Goal: Task Accomplishment & Management: Manage account settings

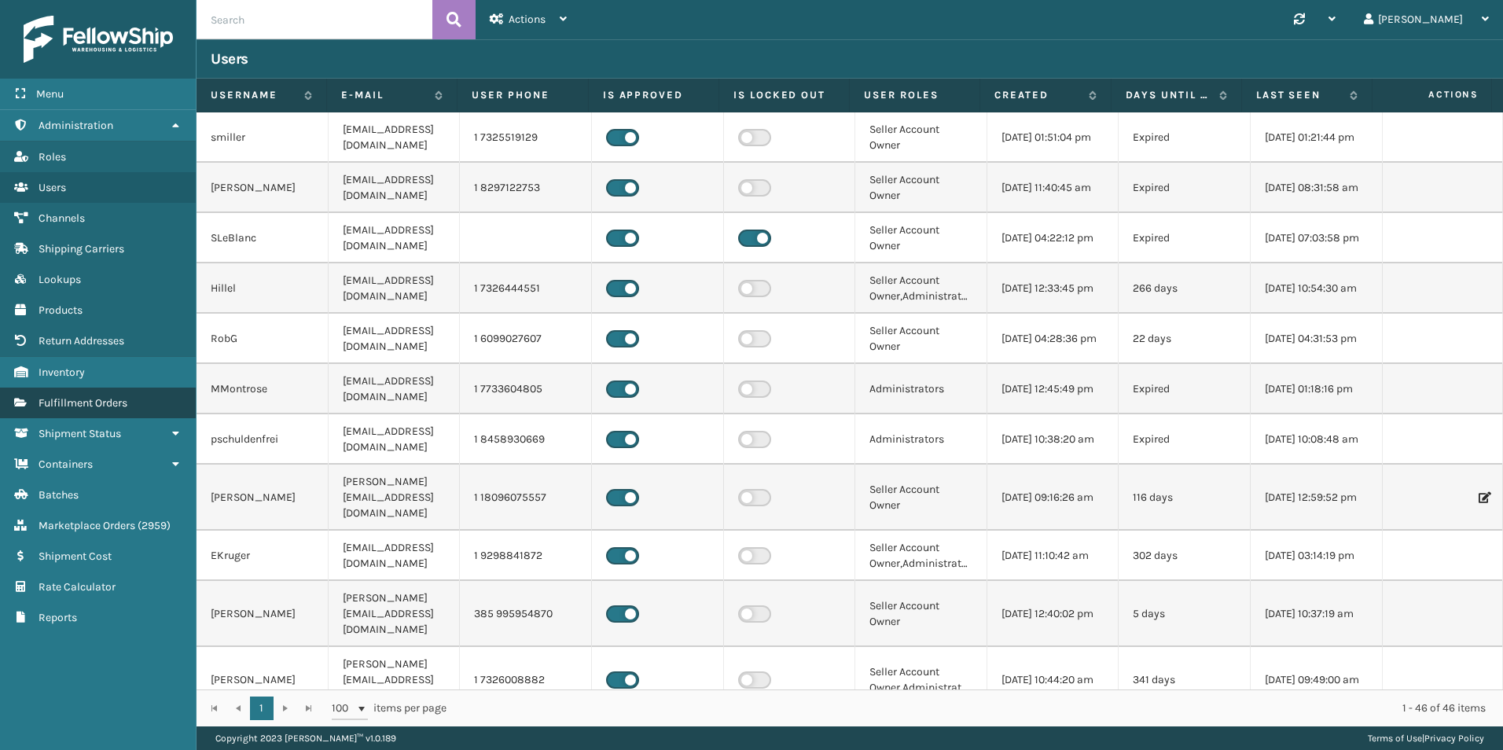
click at [65, 414] on link "Fulfillment Orders" at bounding box center [98, 402] width 196 height 31
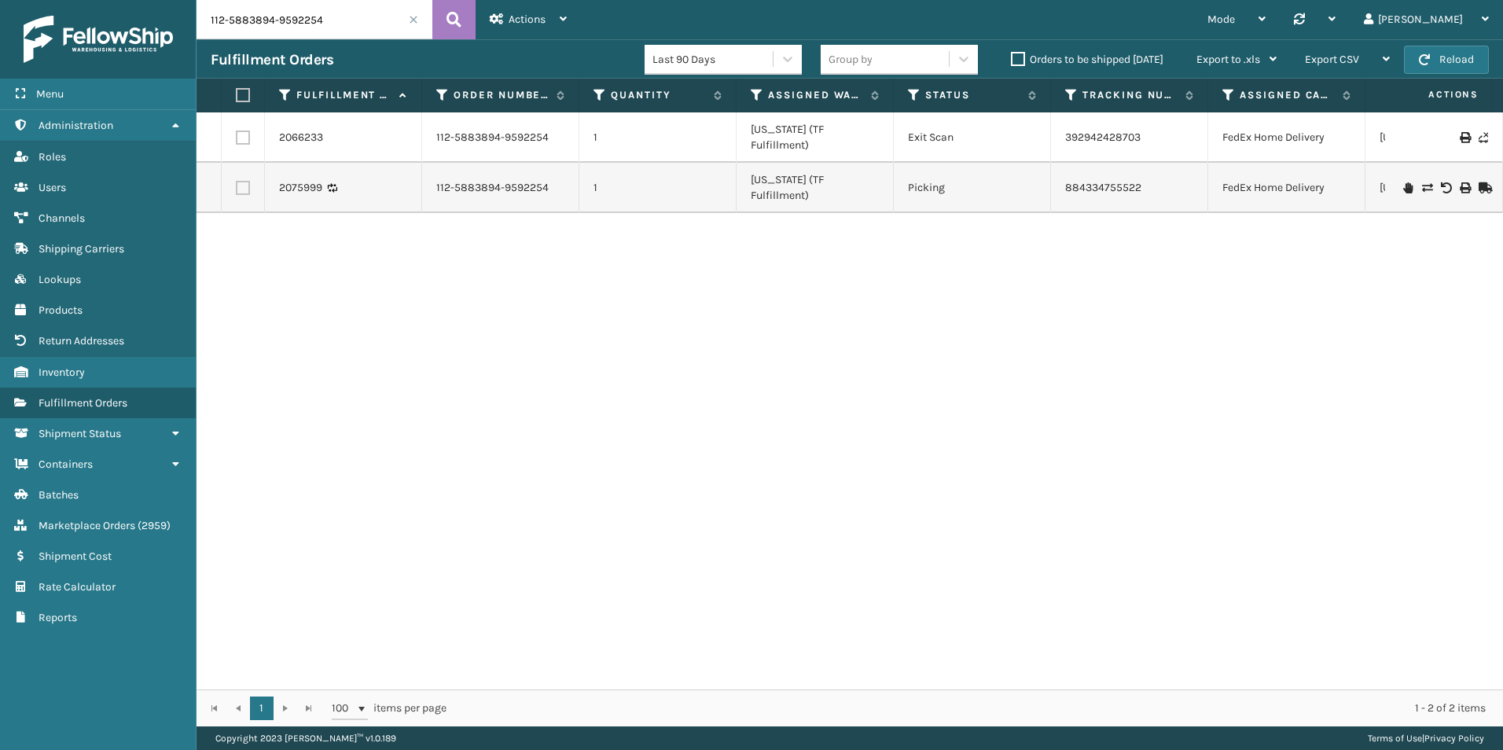
click at [303, 7] on input "112-5883894-9592254" at bounding box center [314, 19] width 236 height 39
click at [303, 9] on input "112-5883894-9592254" at bounding box center [314, 19] width 236 height 39
paste input "993"
drag, startPoint x: 431, startPoint y: 27, endPoint x: 441, endPoint y: 24, distance: 9.7
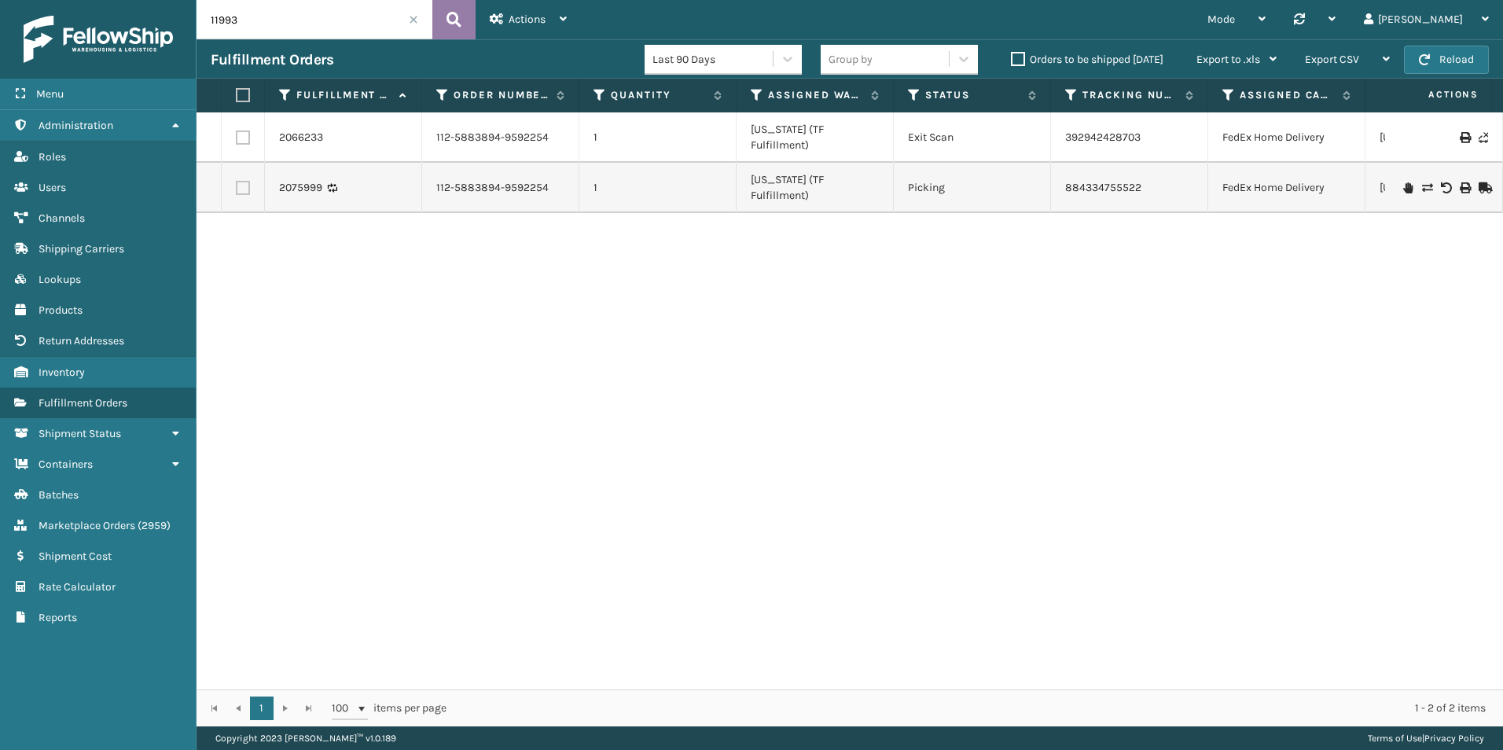
click at [432, 27] on div "11993" at bounding box center [335, 19] width 279 height 39
type input "11993"
click at [446, 24] on button at bounding box center [453, 19] width 43 height 39
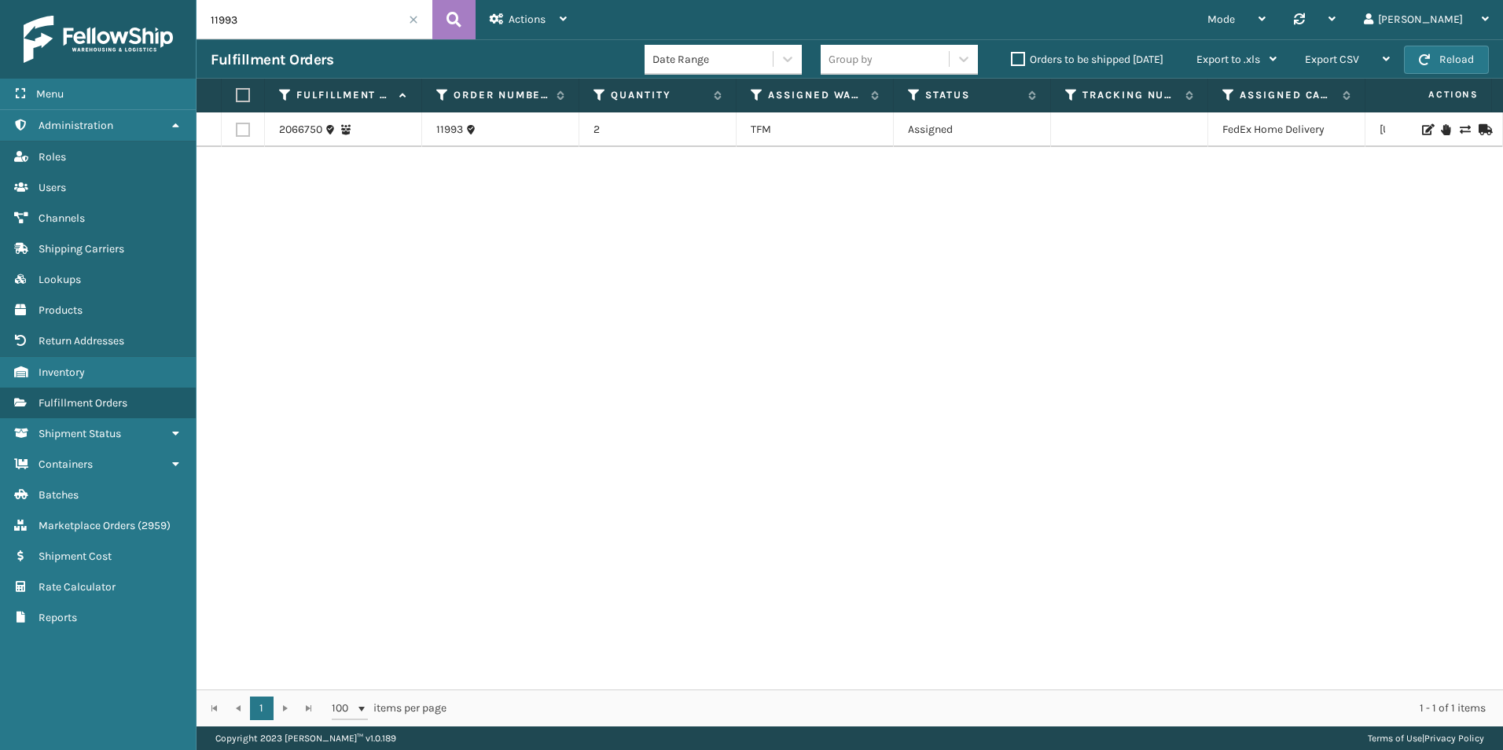
click at [1441, 133] on icon at bounding box center [1445, 129] width 9 height 11
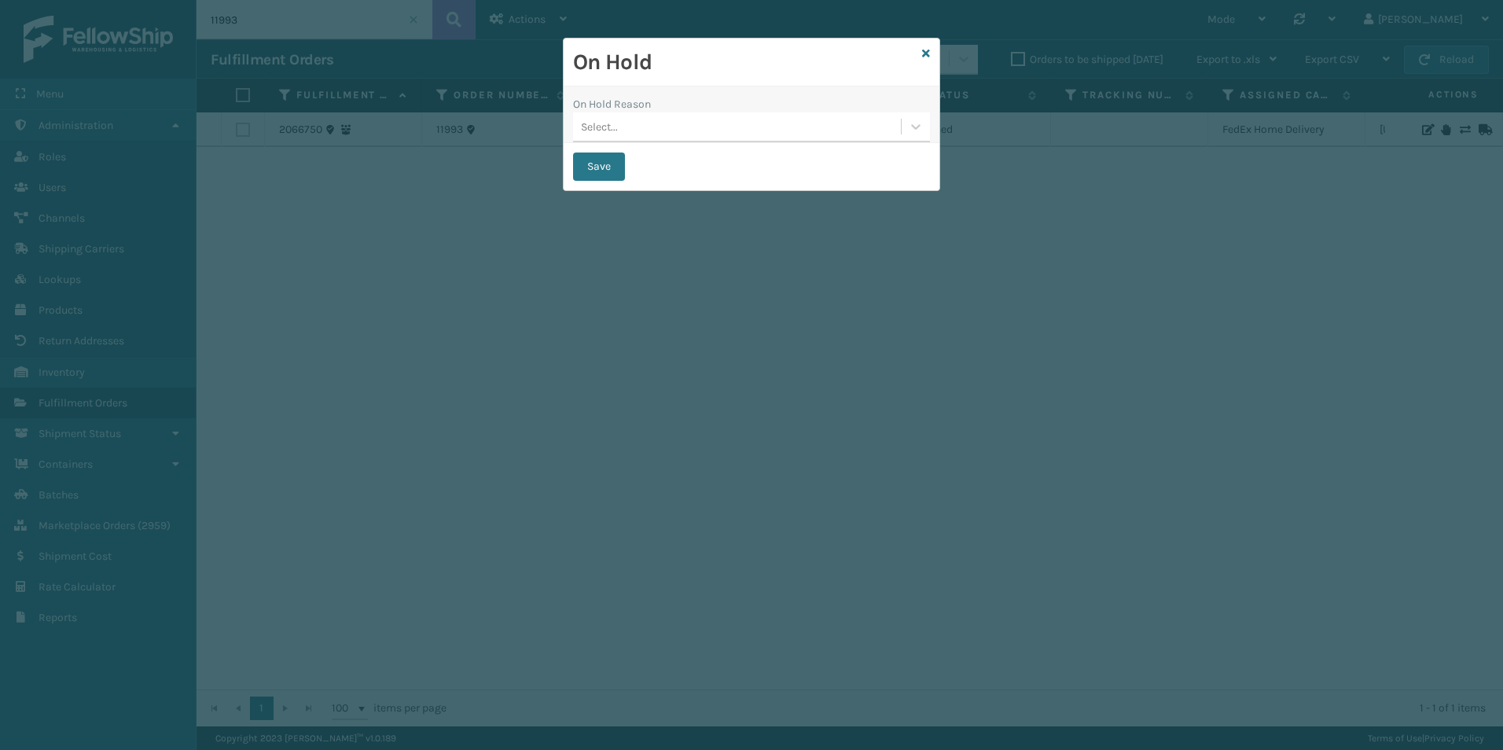
click at [688, 128] on div "Select..." at bounding box center [737, 127] width 328 height 26
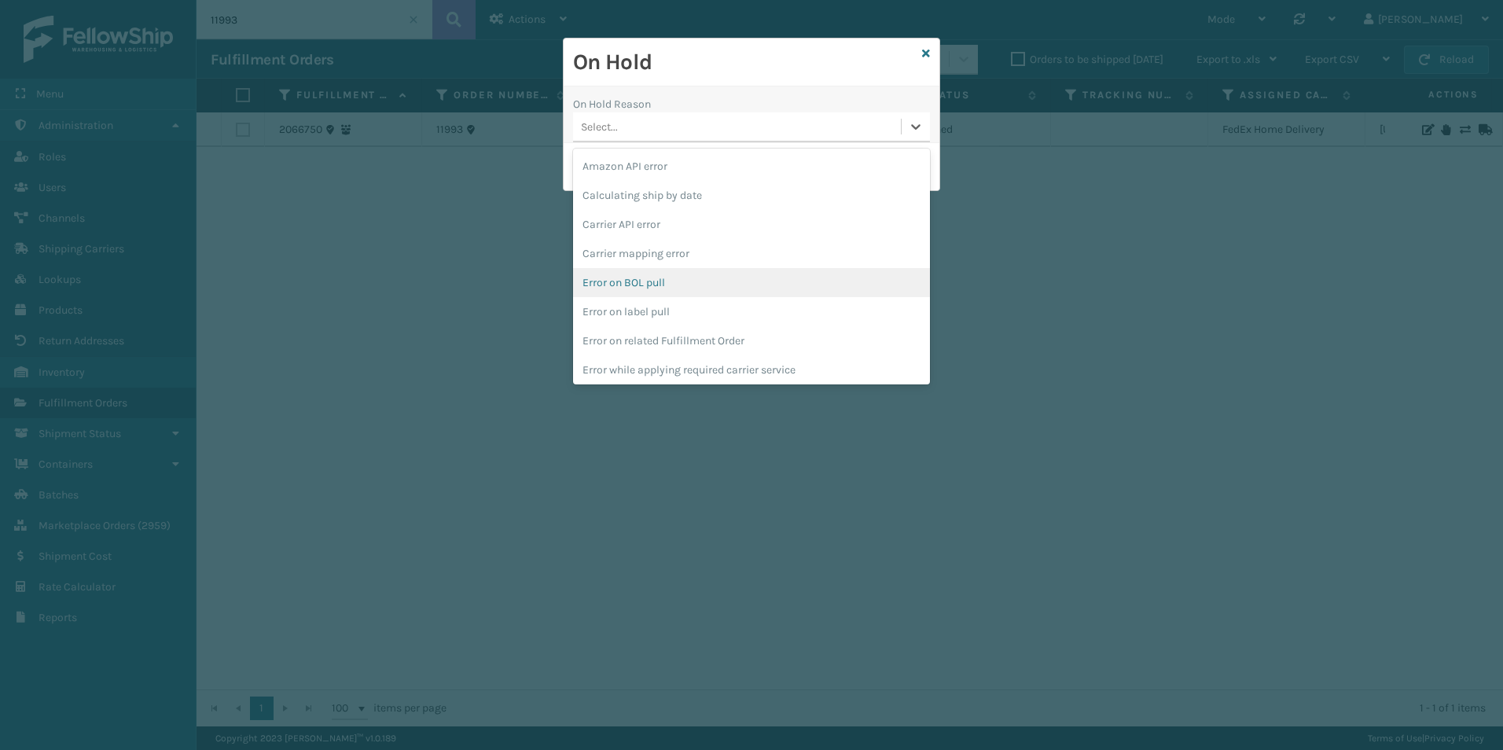
scroll to position [439, 0]
click at [626, 370] on div "To be cancelled" at bounding box center [751, 366] width 357 height 29
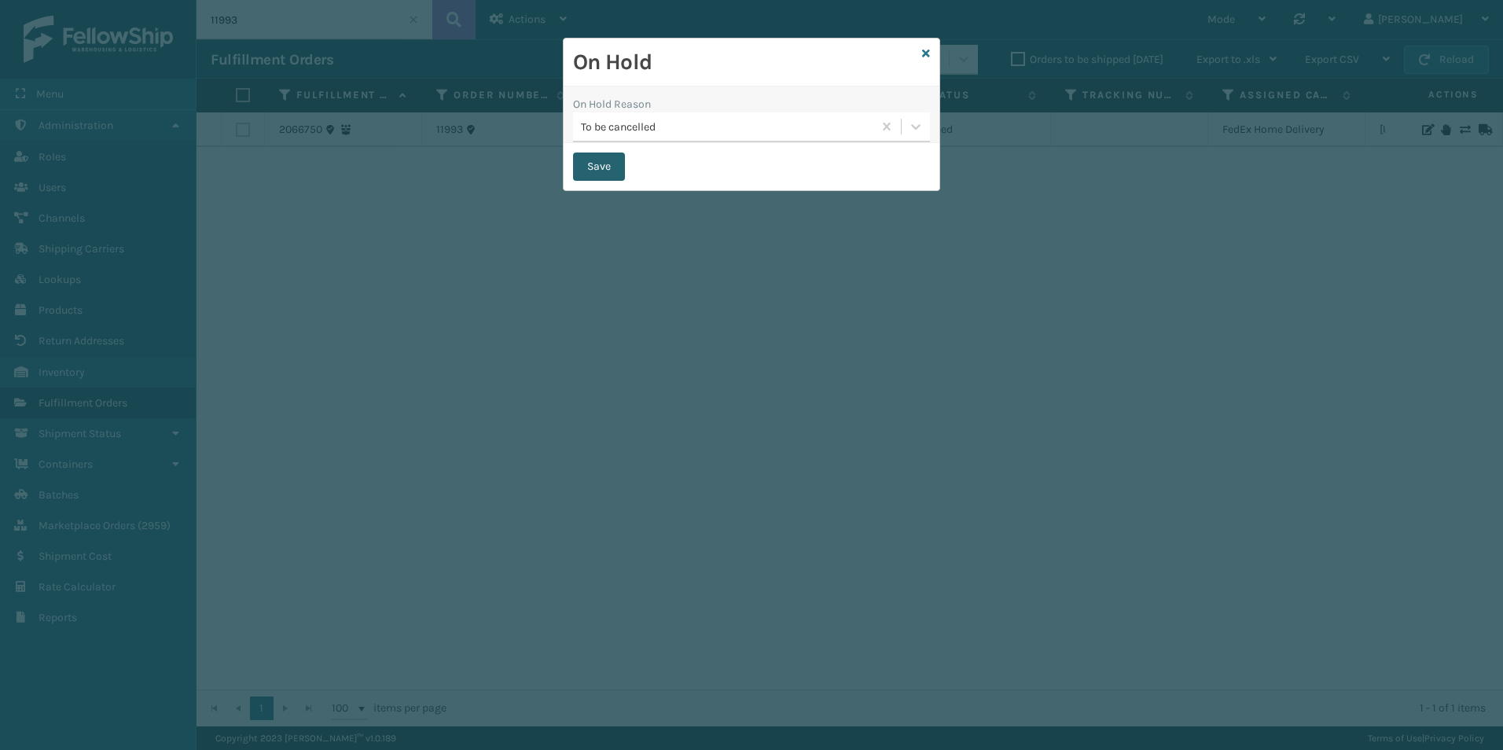
click at [615, 162] on button "Save" at bounding box center [599, 166] width 52 height 28
